Goal: Find specific page/section: Find specific page/section

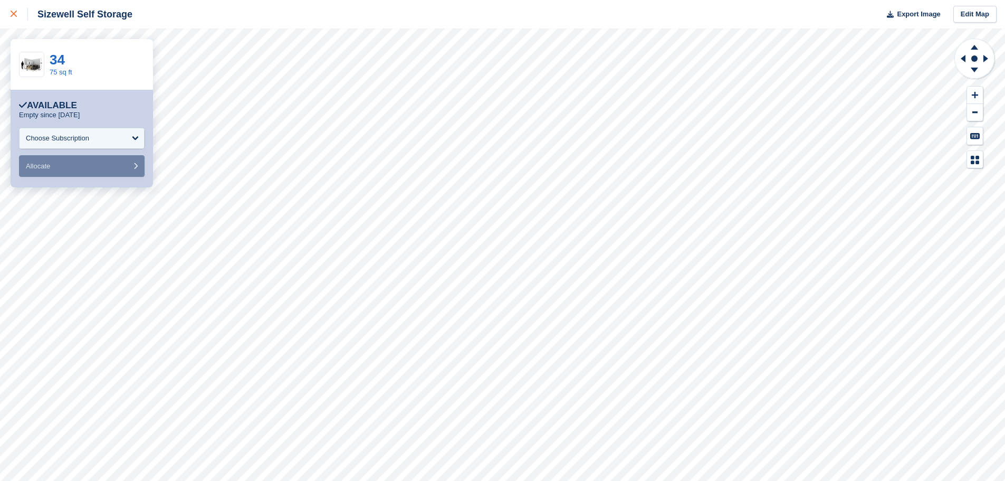
click at [13, 15] on icon at bounding box center [14, 14] width 6 height 6
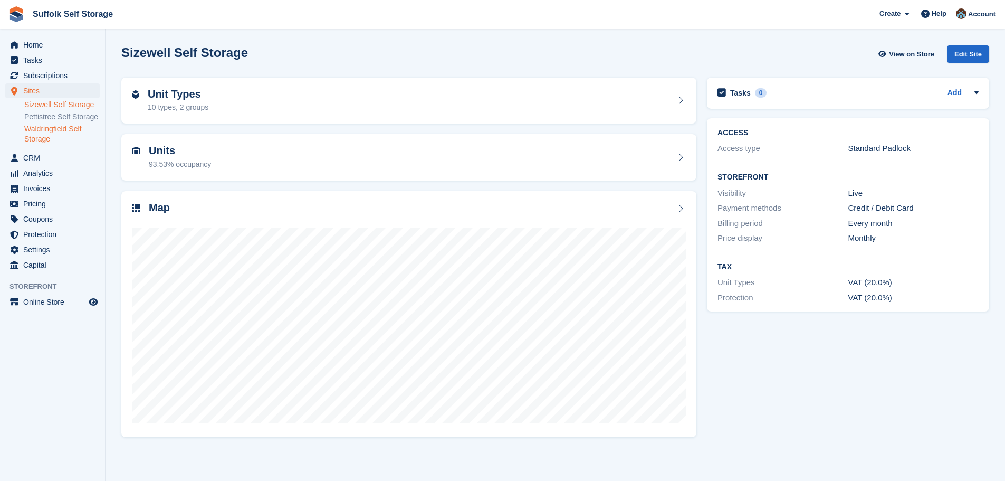
click at [47, 131] on link "Waldringfield Self Storage" at bounding box center [61, 134] width 75 height 20
